Goal: Task Accomplishment & Management: Use online tool/utility

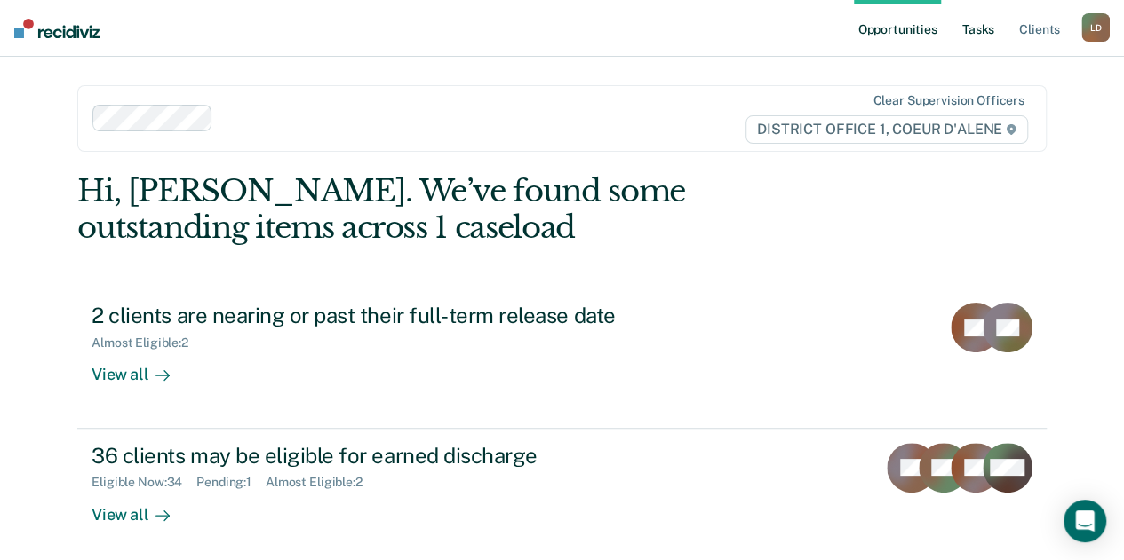
click at [976, 24] on link "Tasks" at bounding box center [977, 28] width 39 height 57
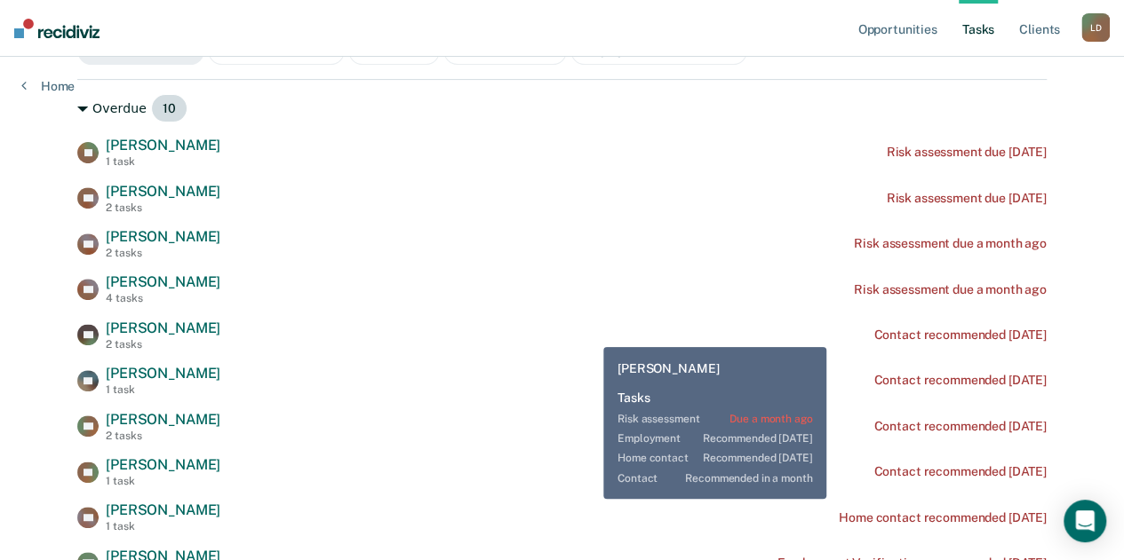
scroll to position [266, 0]
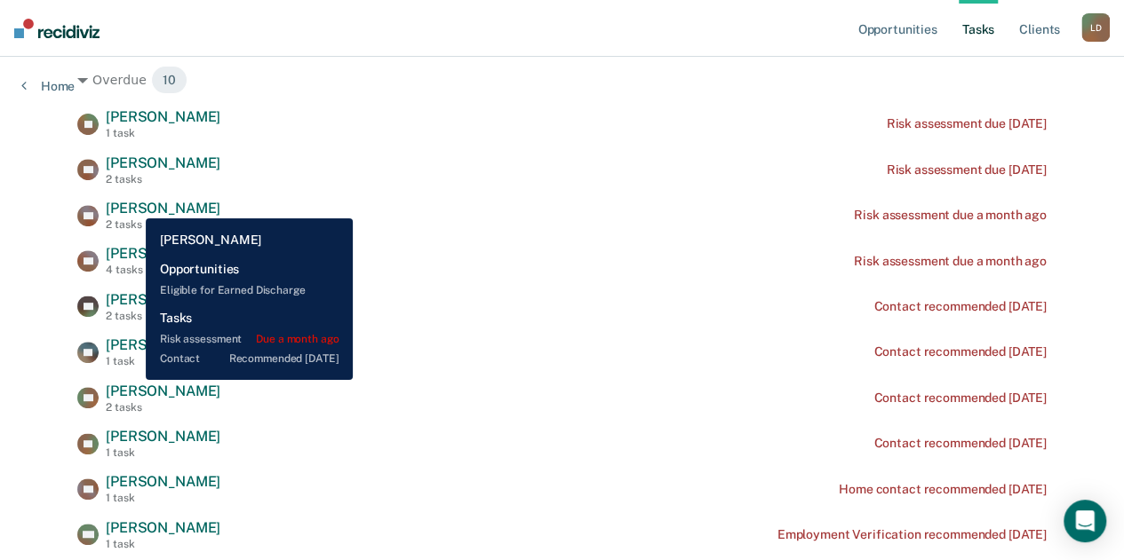
click at [132, 205] on span "[PERSON_NAME]" at bounding box center [163, 208] width 115 height 17
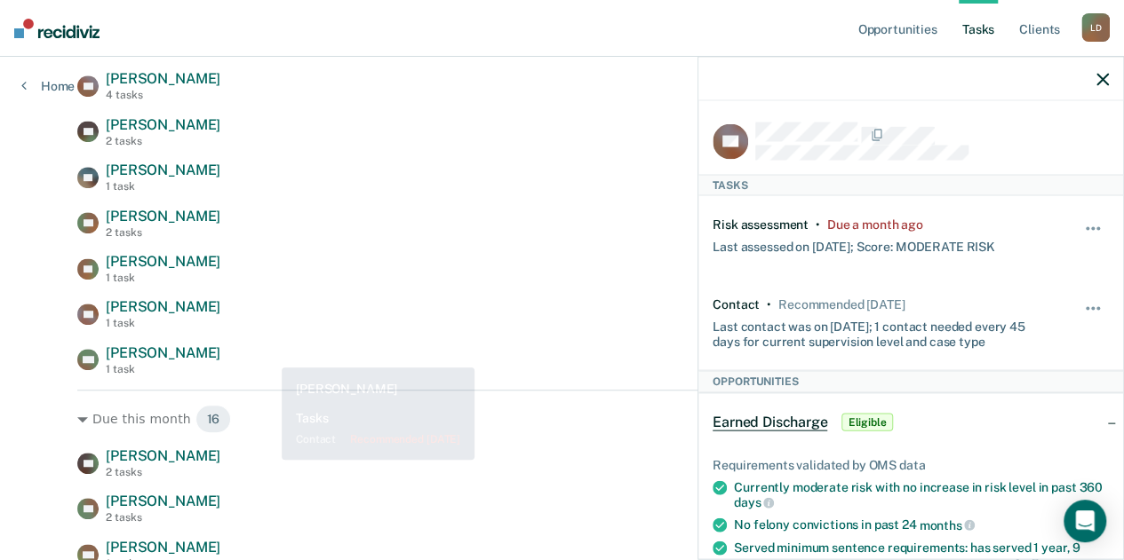
scroll to position [622, 0]
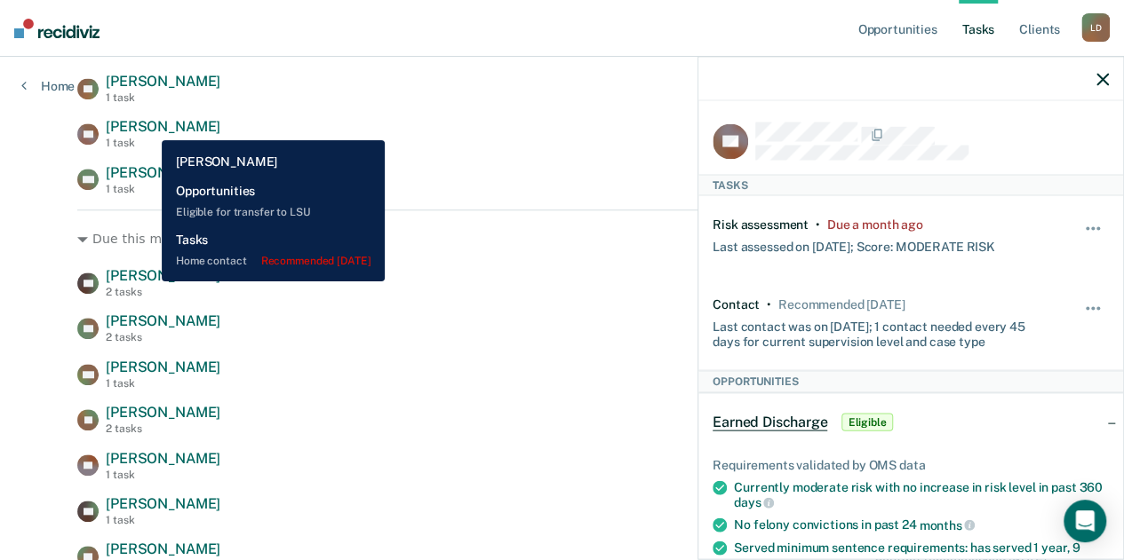
click at [148, 127] on span "[PERSON_NAME]" at bounding box center [163, 126] width 115 height 17
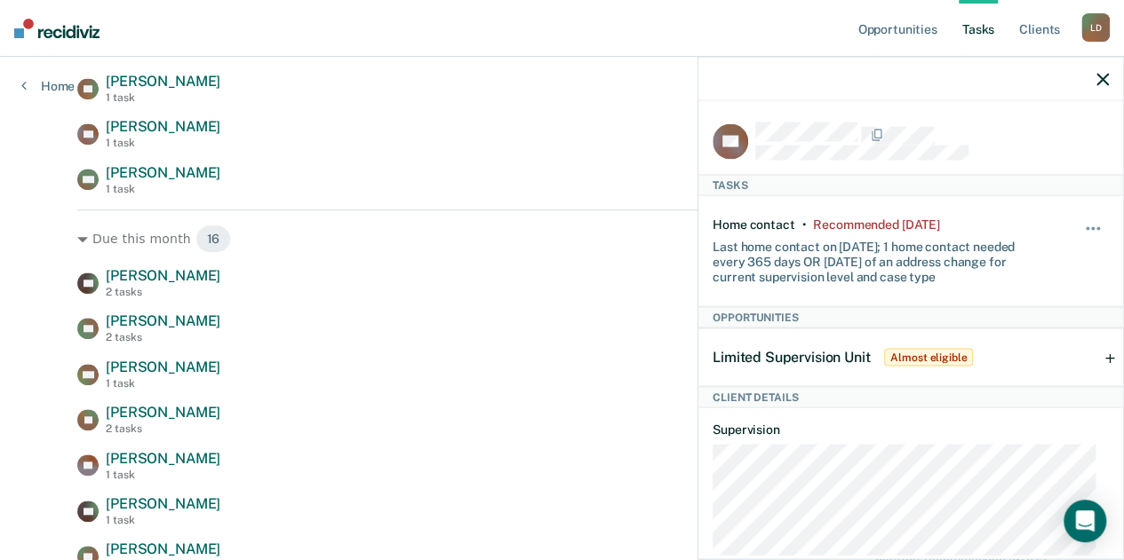
click at [1103, 81] on icon "button" at bounding box center [1102, 79] width 12 height 12
